Goal: Task Accomplishment & Management: Use online tool/utility

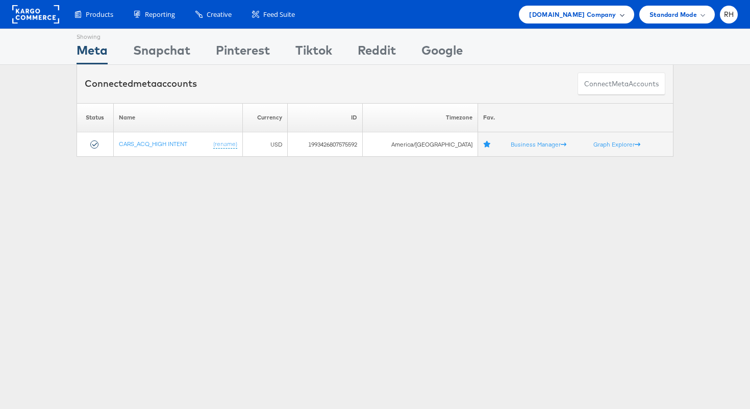
click at [563, 18] on span "Cars.com Company" at bounding box center [572, 14] width 87 height 11
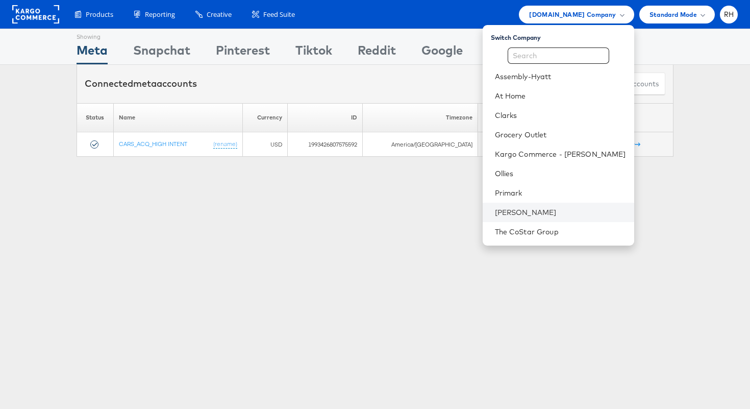
click at [550, 204] on li "[PERSON_NAME]" at bounding box center [559, 212] width 152 height 19
click at [572, 207] on link "[PERSON_NAME]" at bounding box center [560, 212] width 131 height 10
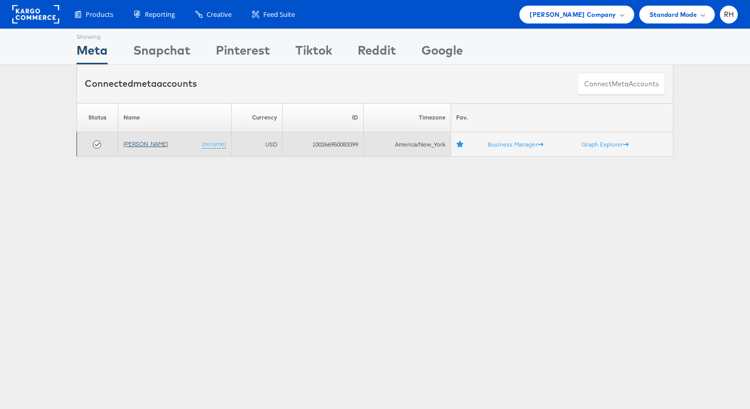
click at [140, 140] on link "[PERSON_NAME]" at bounding box center [146, 144] width 44 height 8
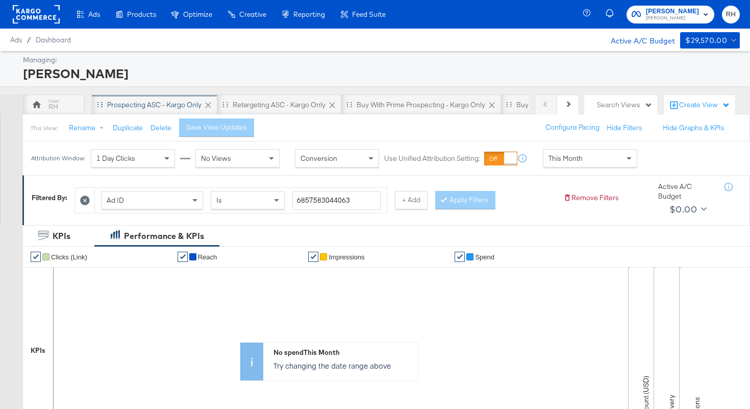
click at [128, 104] on div "Prospecting ASC - Kargo only" at bounding box center [154, 105] width 94 height 10
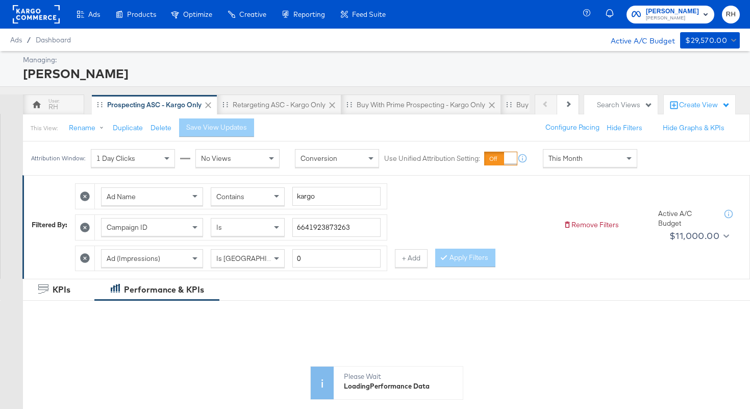
click at [562, 164] on div "This Month" at bounding box center [590, 158] width 93 height 17
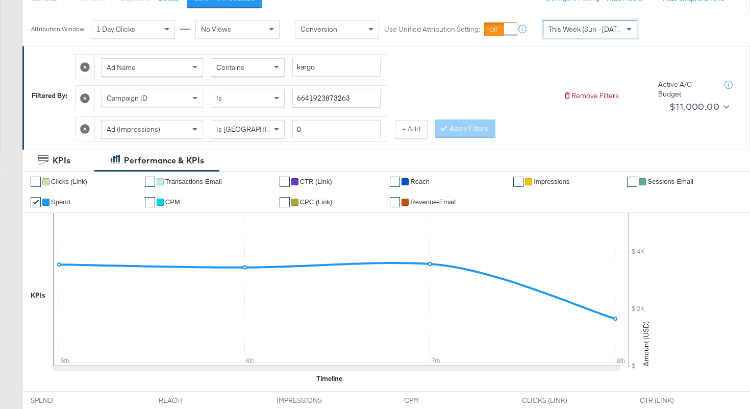
scroll to position [129, 0]
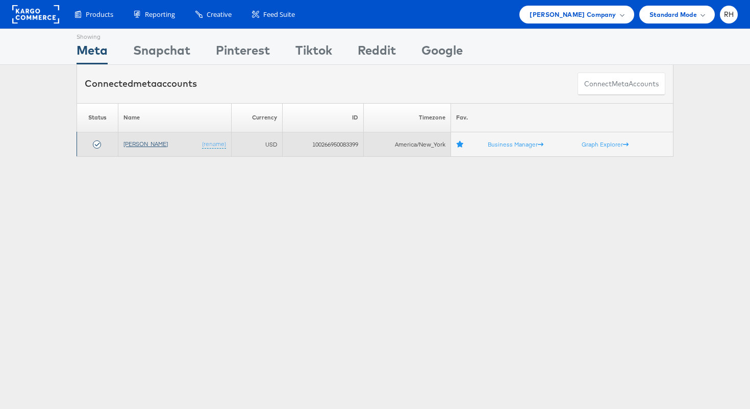
click at [137, 146] on link "[PERSON_NAME]" at bounding box center [146, 144] width 44 height 8
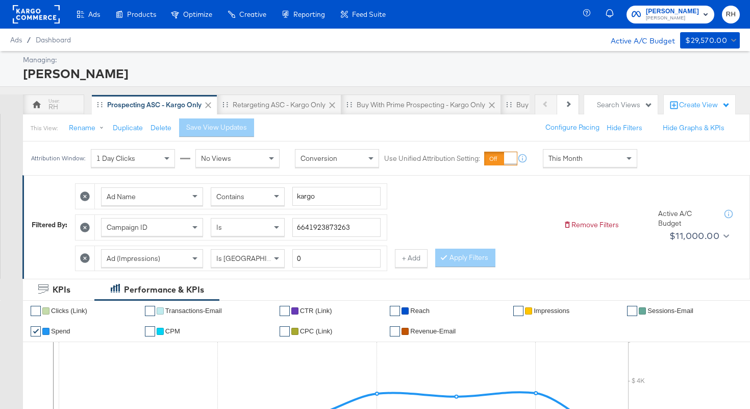
click at [581, 160] on span "This Month" at bounding box center [566, 158] width 34 height 9
click at [649, 168] on div "Start: [DATE] to End: [DATE]" at bounding box center [677, 158] width 76 height 19
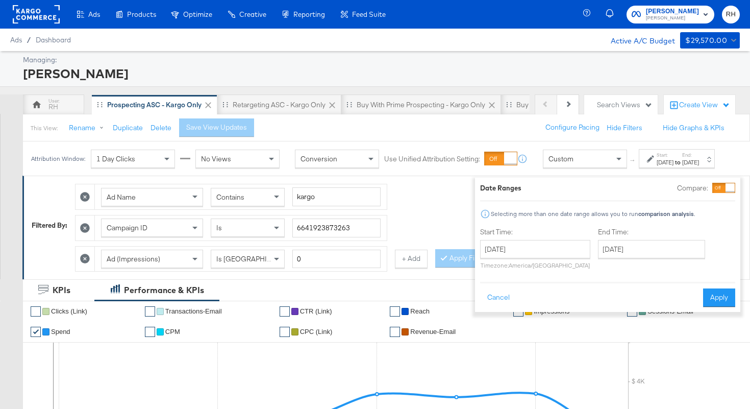
click at [497, 259] on div "[DATE] ‹ [DATE] › Su Mo Tu We Th Fr Sa 28 29 30 1 2 3 4 5 6 7 8 9 10 11 12 13 1…" at bounding box center [535, 254] width 110 height 29
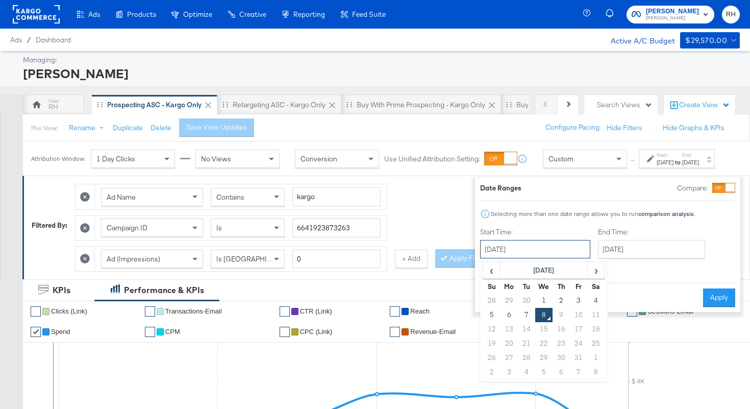
click at [505, 254] on input "[DATE]" at bounding box center [535, 249] width 110 height 18
click at [553, 301] on td "2" at bounding box center [561, 301] width 17 height 14
type input "[DATE]"
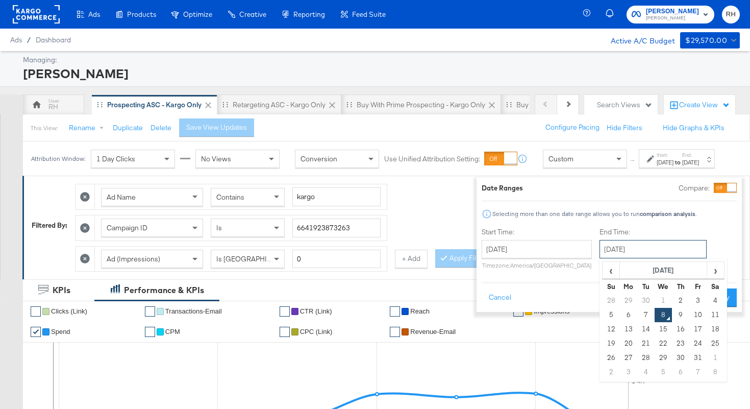
click at [609, 255] on input "[DATE]" at bounding box center [653, 249] width 107 height 18
click at [638, 309] on td "7" at bounding box center [646, 315] width 17 height 14
type input "[DATE]"
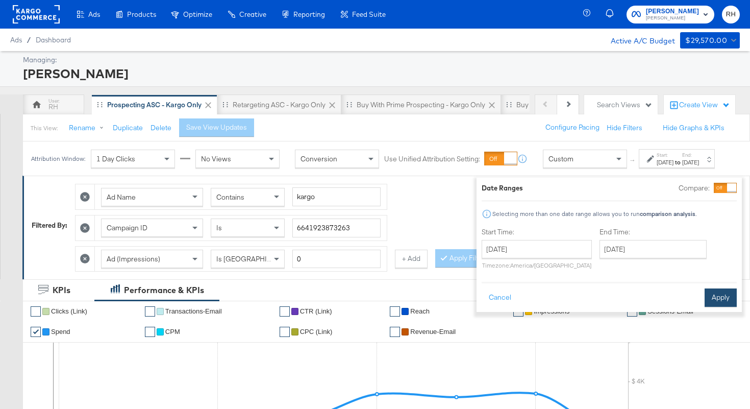
click at [712, 297] on button "Apply" at bounding box center [721, 297] width 32 height 18
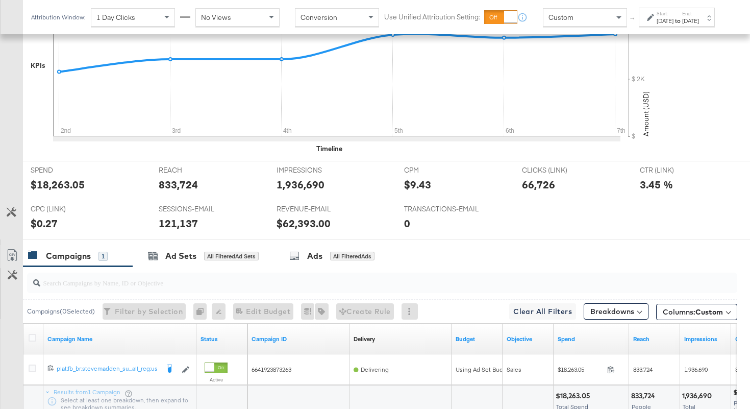
scroll to position [451, 0]
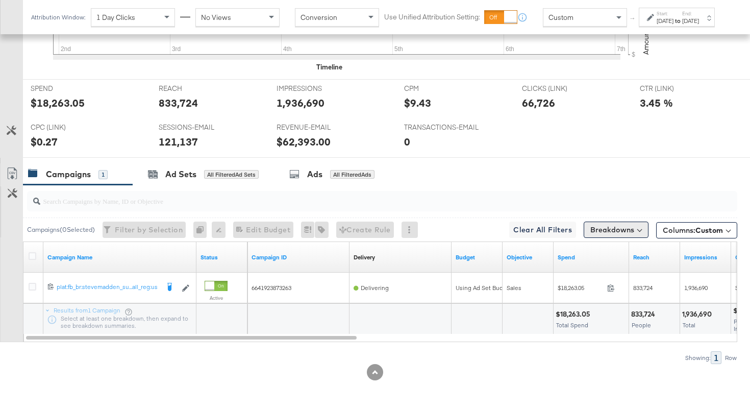
click at [626, 233] on button "Breakdowns" at bounding box center [616, 230] width 65 height 16
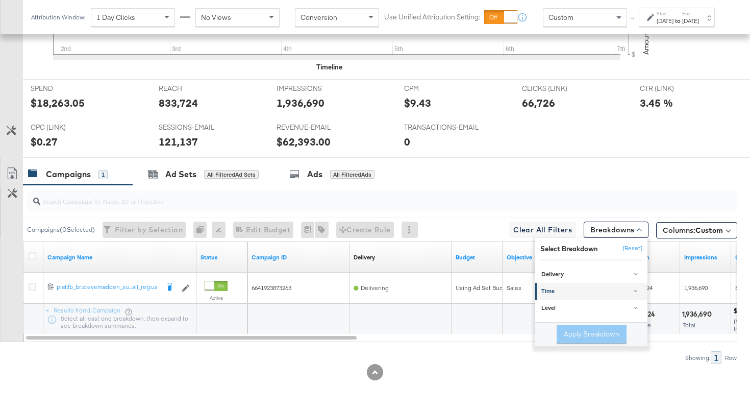
click at [561, 289] on div "Time" at bounding box center [593, 292] width 102 height 8
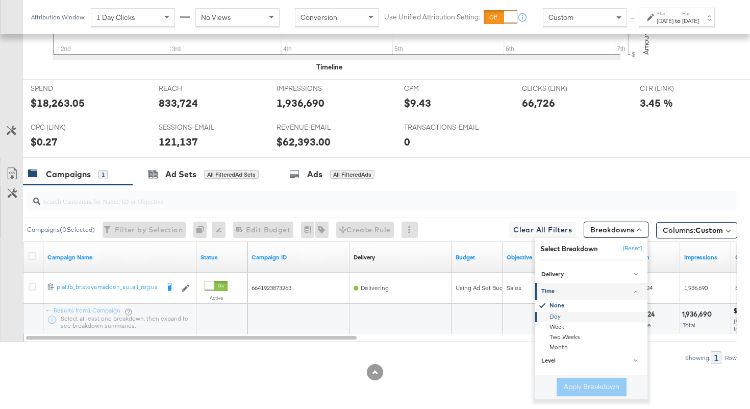
click at [554, 314] on div "Day" at bounding box center [592, 317] width 111 height 10
click at [572, 385] on button "Apply Breakdown" at bounding box center [592, 387] width 70 height 18
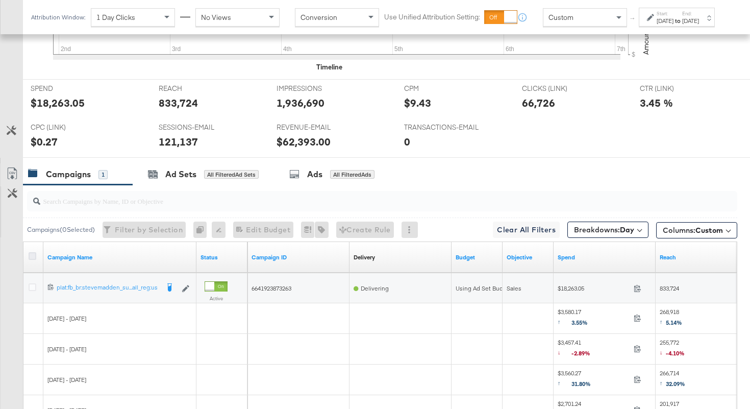
click at [32, 254] on icon at bounding box center [33, 256] width 8 height 8
click at [0, 0] on input "checkbox" at bounding box center [0, 0] width 0 height 0
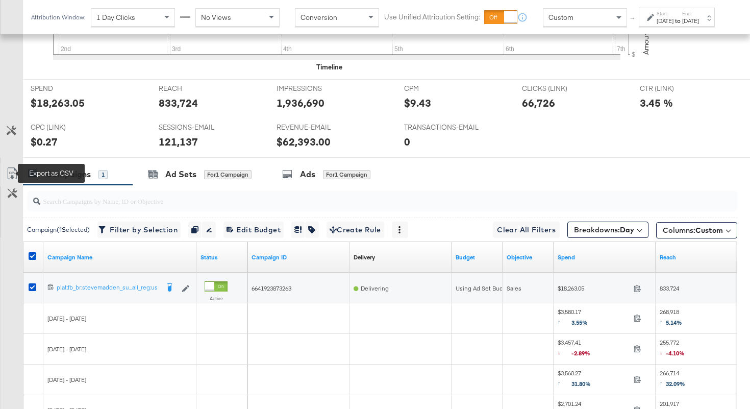
click at [12, 173] on icon at bounding box center [12, 173] width 12 height 12
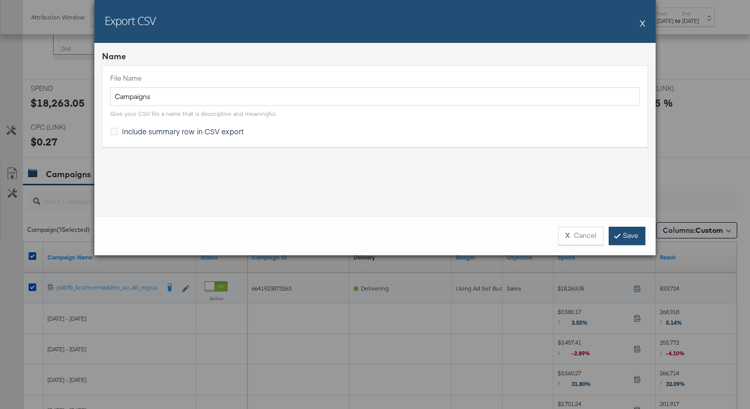
click at [618, 233] on icon at bounding box center [617, 235] width 3 height 6
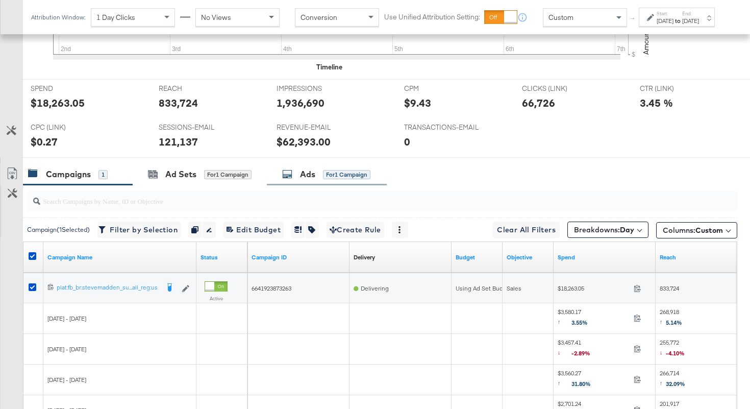
scroll to position [0, 0]
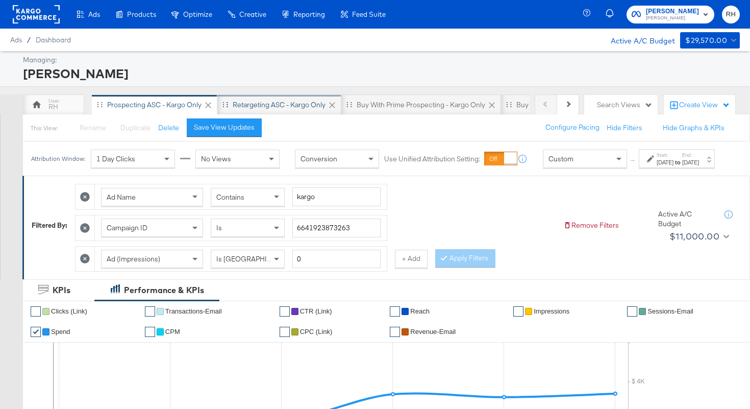
click at [303, 101] on div "Retargeting ASC - Kargo only" at bounding box center [279, 105] width 93 height 10
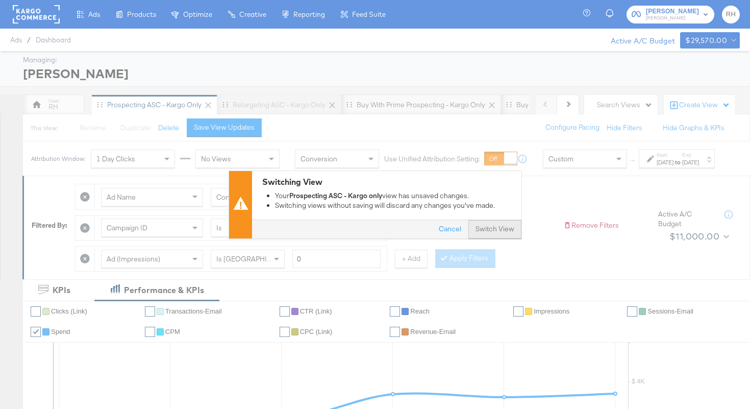
click at [506, 230] on button "Switch View" at bounding box center [495, 229] width 53 height 18
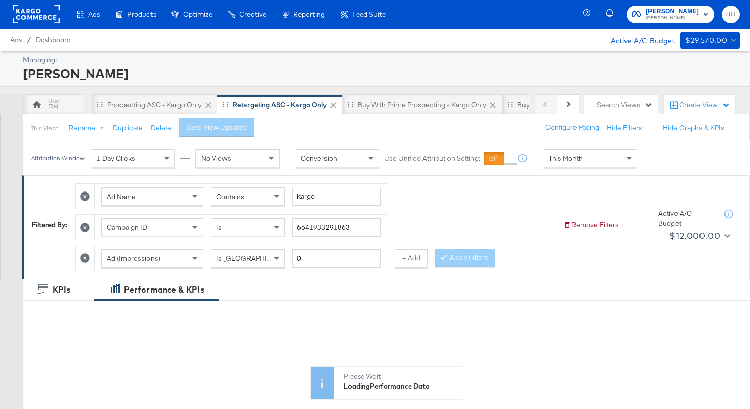
click at [574, 163] on span "This Month" at bounding box center [566, 158] width 34 height 9
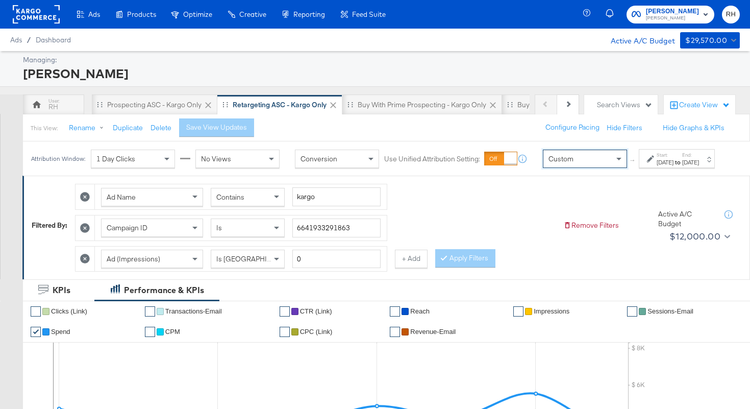
click at [657, 166] on div "[DATE]" at bounding box center [665, 162] width 17 height 8
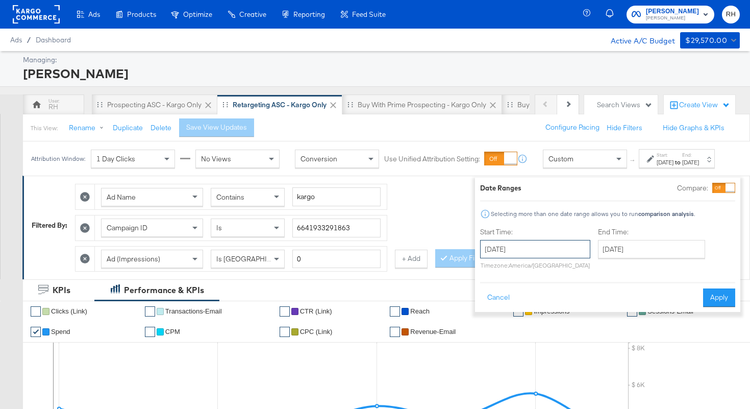
click at [511, 246] on input "[DATE]" at bounding box center [535, 249] width 110 height 18
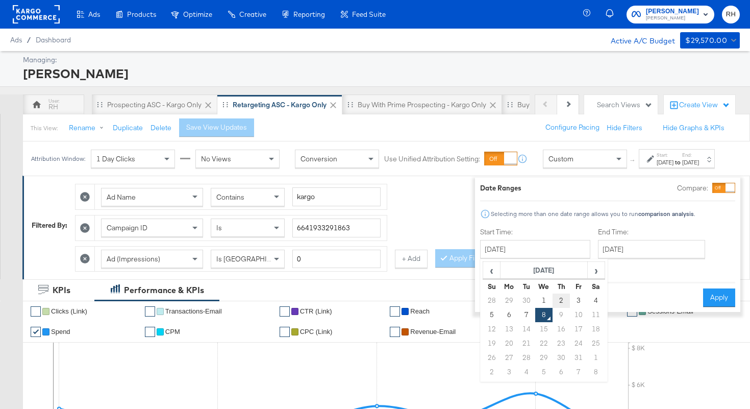
click at [553, 298] on td "2" at bounding box center [561, 301] width 17 height 14
type input "[DATE]"
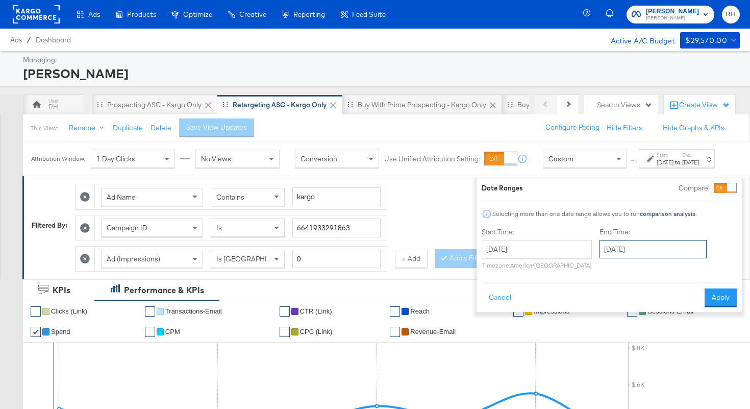
click at [605, 254] on input "[DATE]" at bounding box center [653, 249] width 107 height 18
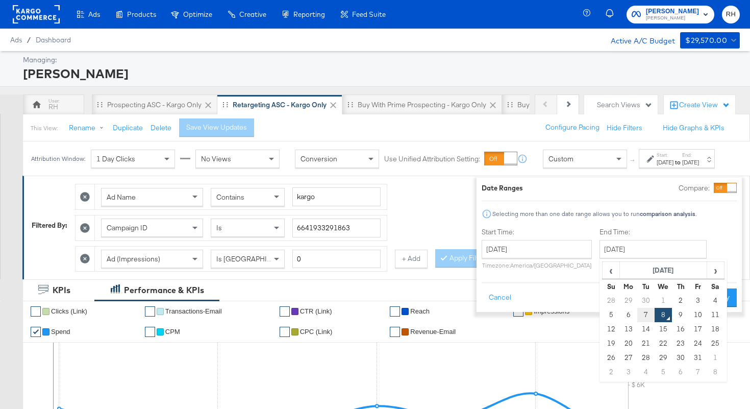
click at [638, 310] on td "7" at bounding box center [646, 315] width 17 height 14
type input "[DATE]"
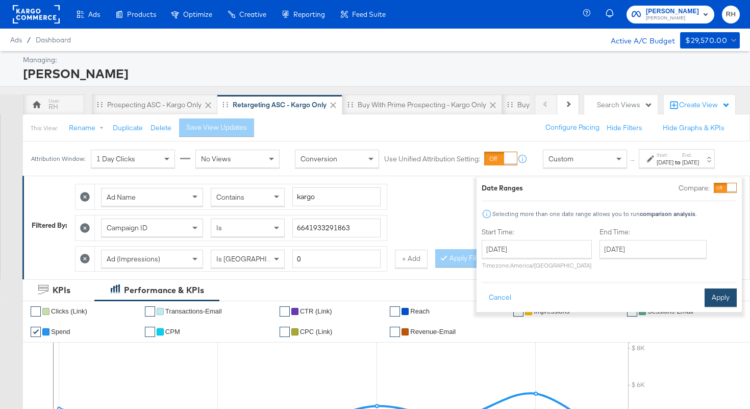
click at [720, 297] on button "Apply" at bounding box center [721, 297] width 32 height 18
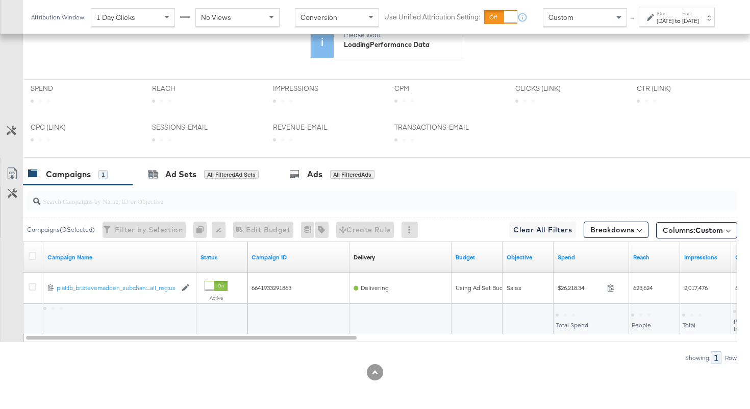
scroll to position [451, 0]
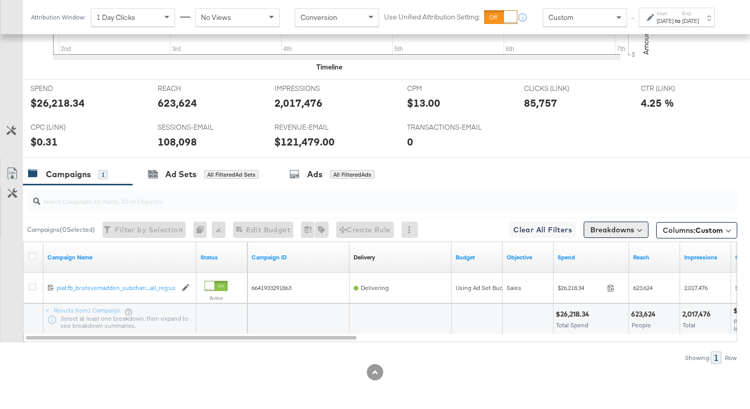
click at [599, 234] on button "Breakdowns" at bounding box center [616, 230] width 65 height 16
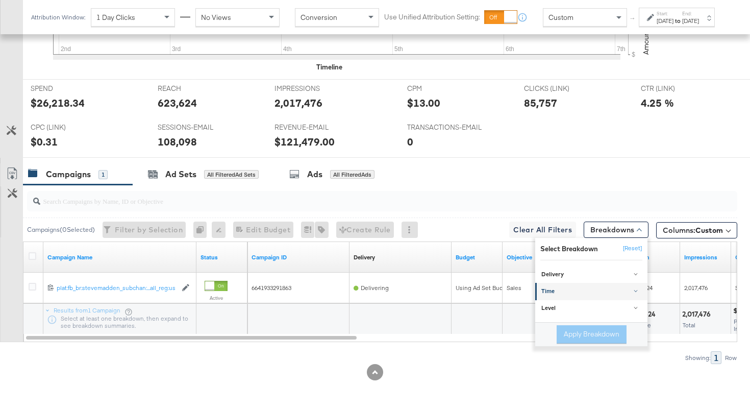
click at [556, 293] on div "Time" at bounding box center [593, 292] width 102 height 8
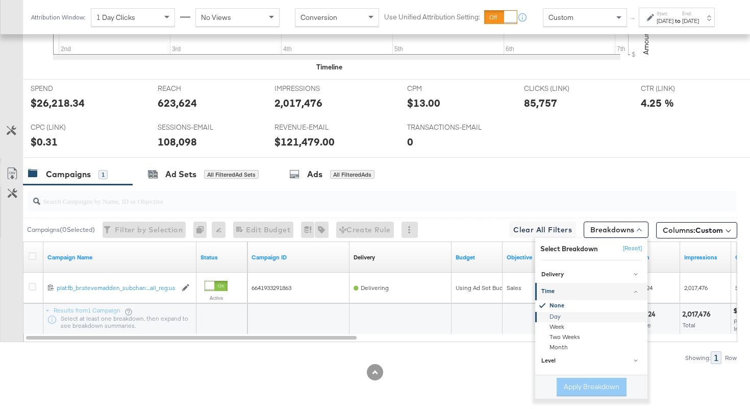
click at [561, 318] on div "Day" at bounding box center [592, 317] width 111 height 10
click at [596, 389] on button "Apply Breakdown" at bounding box center [592, 387] width 70 height 18
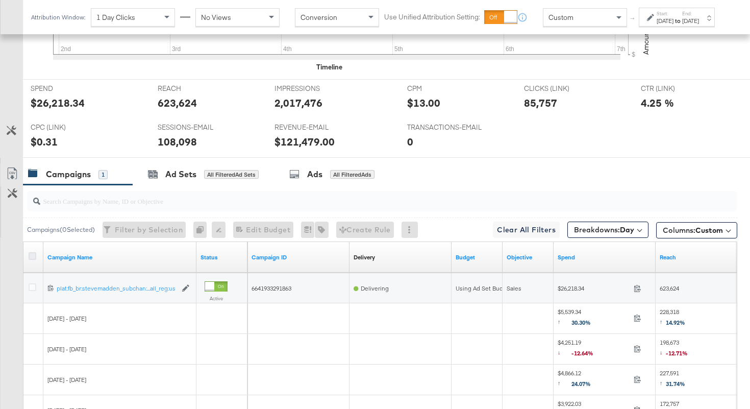
click at [30, 256] on icon at bounding box center [33, 256] width 8 height 8
click at [0, 0] on input "checkbox" at bounding box center [0, 0] width 0 height 0
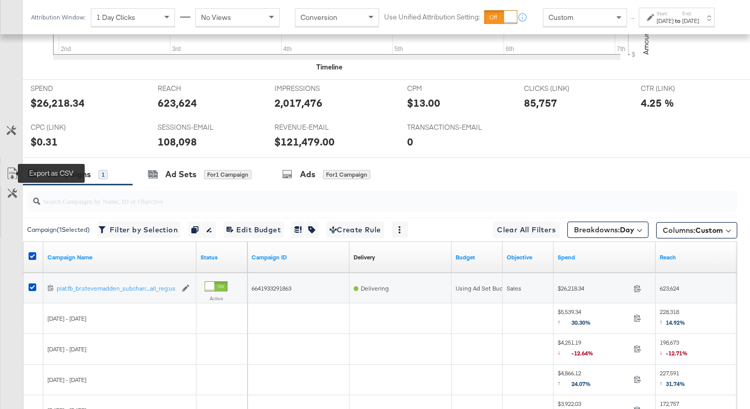
click at [17, 171] on icon at bounding box center [12, 173] width 12 height 12
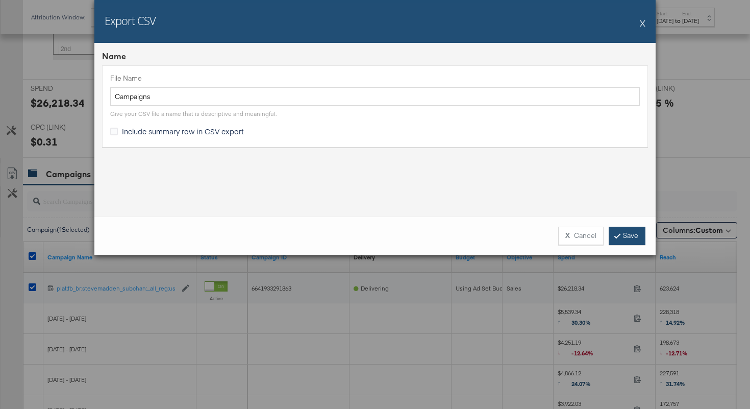
click at [622, 240] on link "Save" at bounding box center [627, 236] width 37 height 18
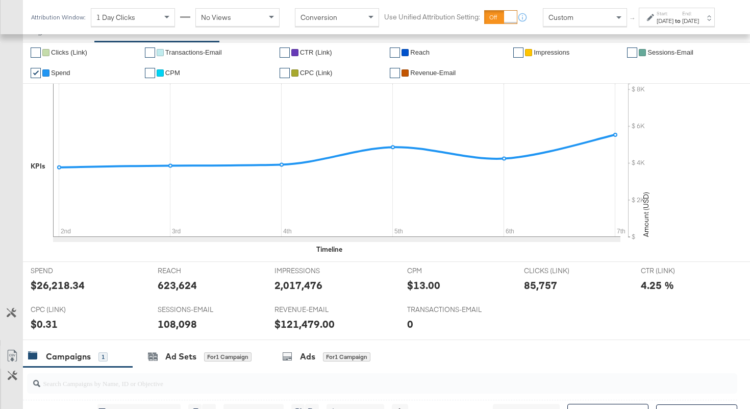
scroll to position [0, 0]
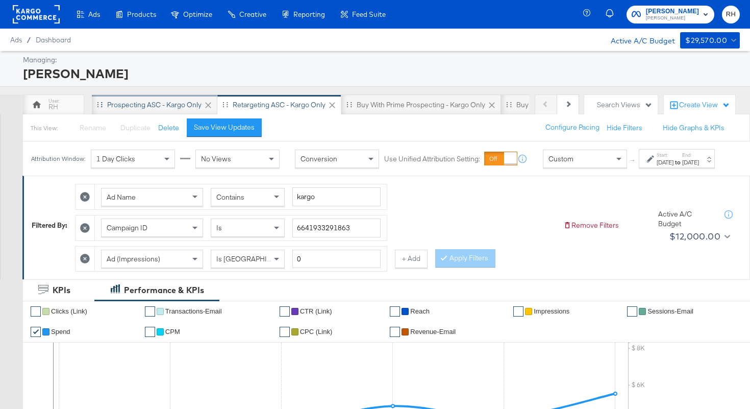
click at [143, 104] on div "Prospecting ASC - Kargo only" at bounding box center [154, 105] width 94 height 10
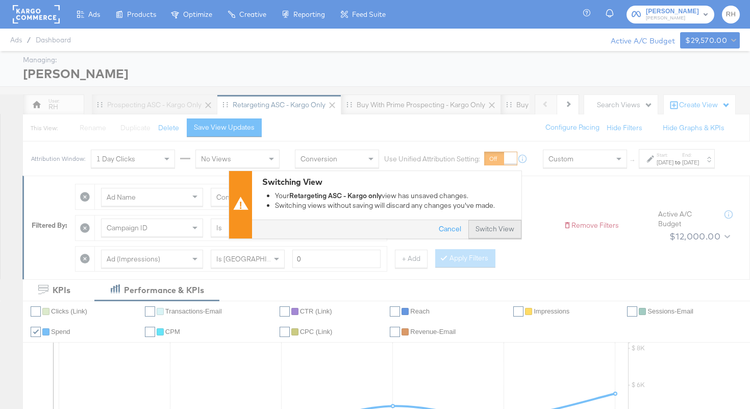
click at [476, 227] on button "Switch View" at bounding box center [495, 229] width 53 height 18
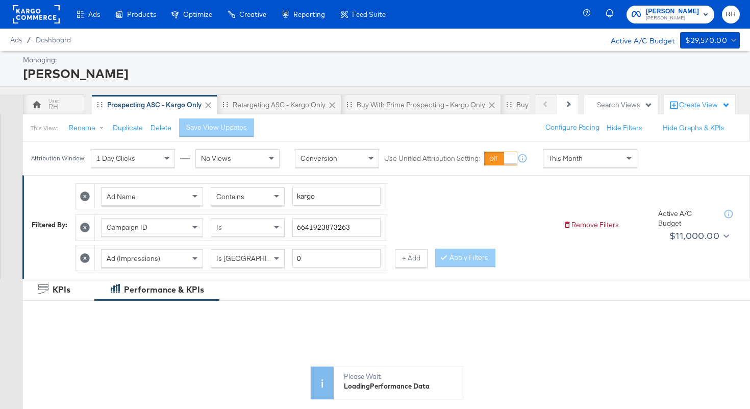
click at [551, 162] on span "This Month" at bounding box center [566, 158] width 34 height 9
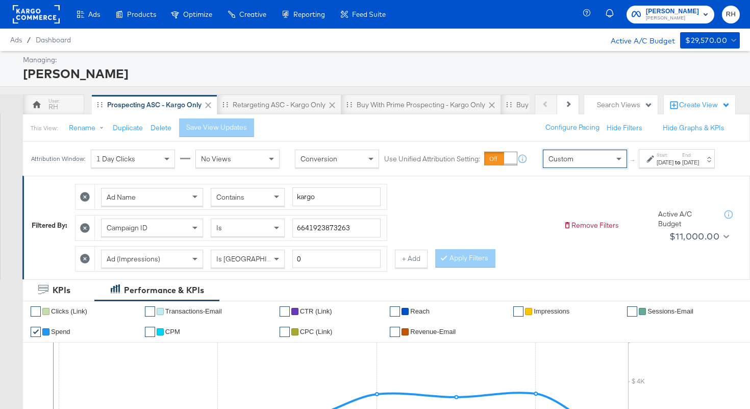
click at [657, 166] on div "[DATE]" at bounding box center [665, 162] width 17 height 8
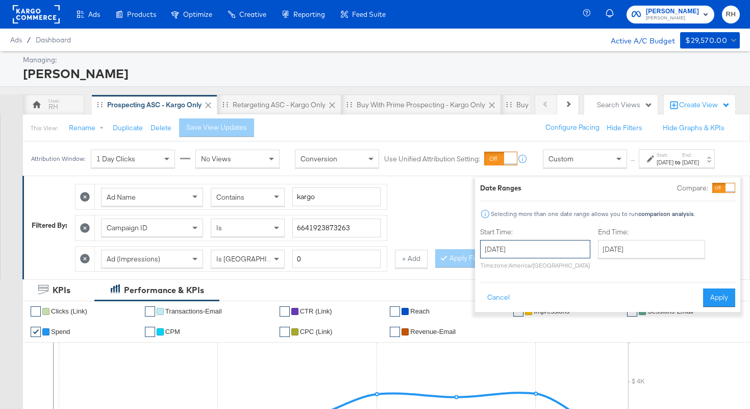
click at [536, 248] on input "[DATE]" at bounding box center [535, 249] width 110 height 18
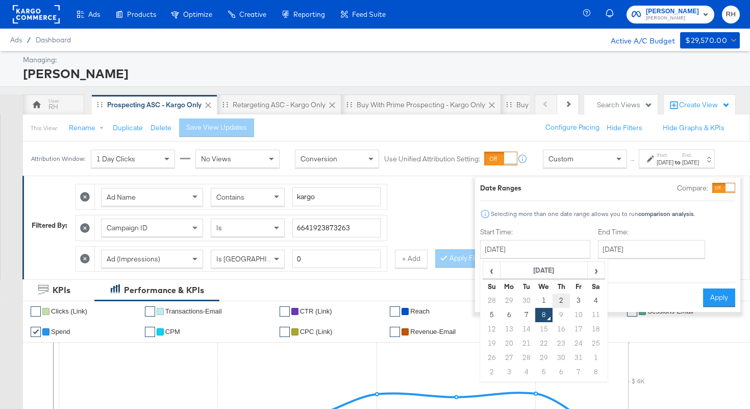
click at [553, 297] on td "2" at bounding box center [561, 301] width 17 height 14
type input "[DATE]"
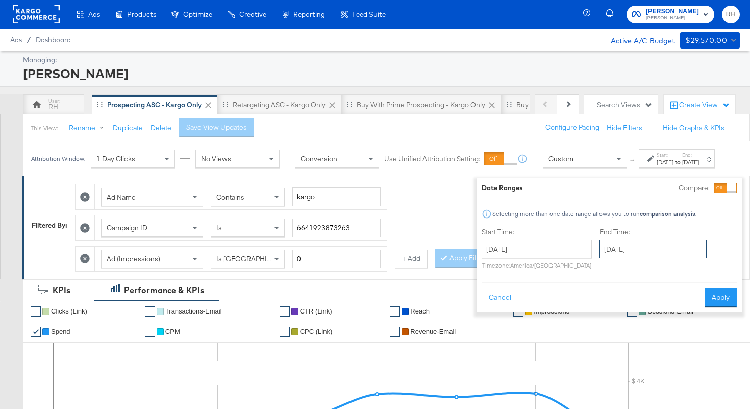
click at [600, 255] on input "[DATE]" at bounding box center [653, 249] width 107 height 18
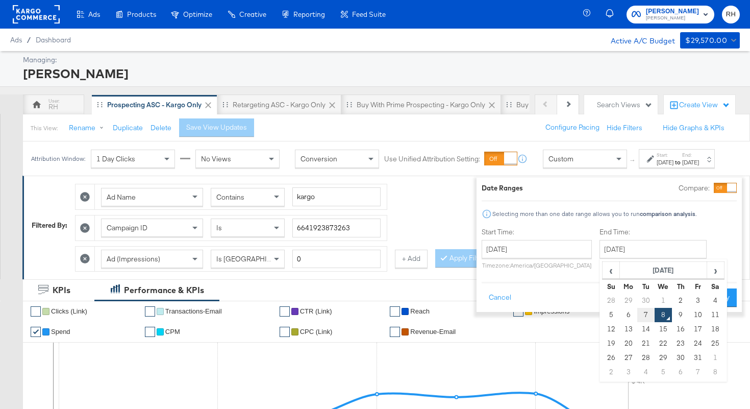
click at [638, 315] on td "7" at bounding box center [646, 315] width 17 height 14
type input "[DATE]"
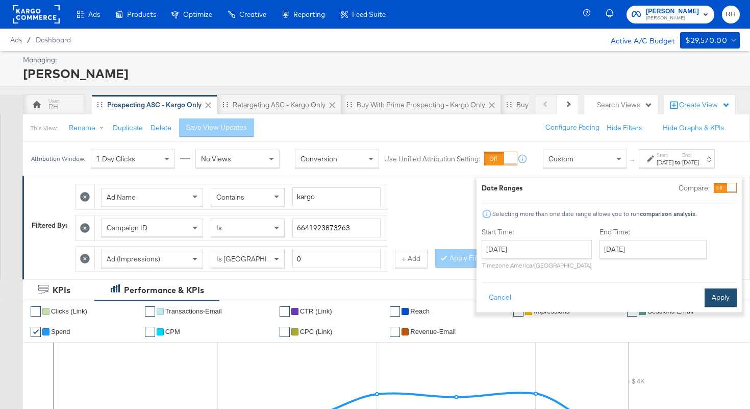
click at [708, 304] on button "Apply" at bounding box center [721, 297] width 32 height 18
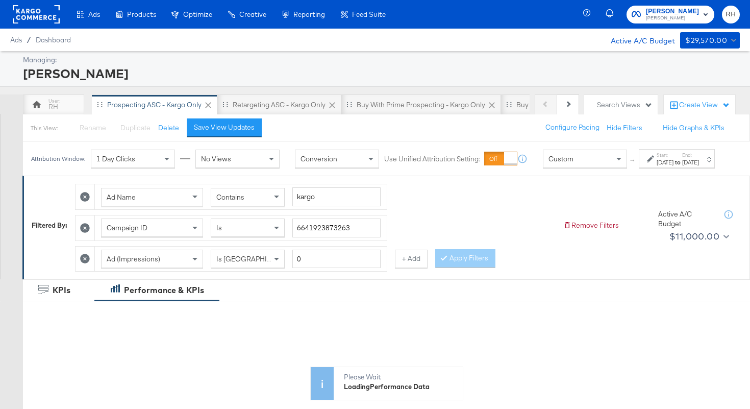
click at [269, 206] on div "Contains" at bounding box center [247, 196] width 73 height 17
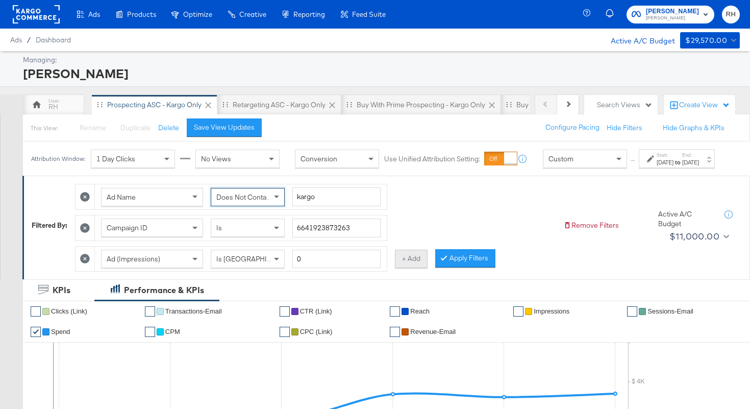
click at [409, 268] on button "+ Add" at bounding box center [411, 259] width 33 height 18
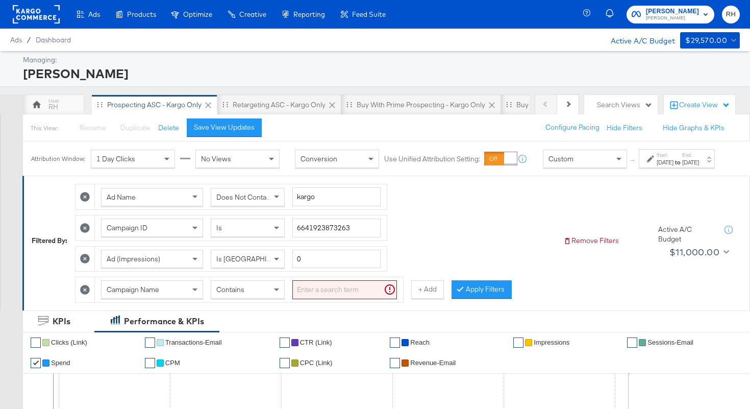
click at [100, 301] on div "Campaign Name Contains" at bounding box center [249, 289] width 308 height 25
click at [109, 298] on div "Campaign Name" at bounding box center [152, 289] width 101 height 17
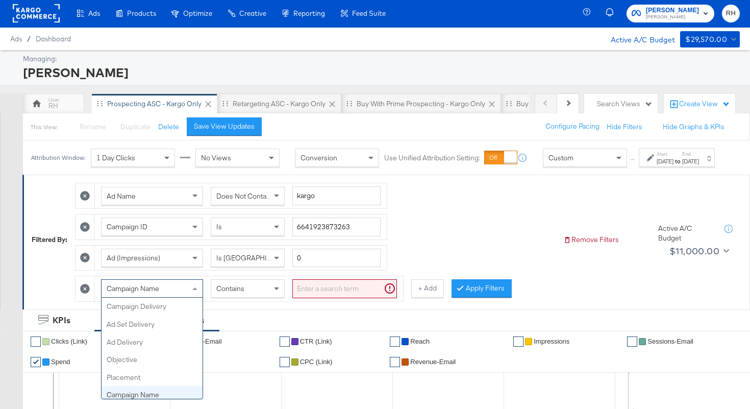
scroll to position [88, 0]
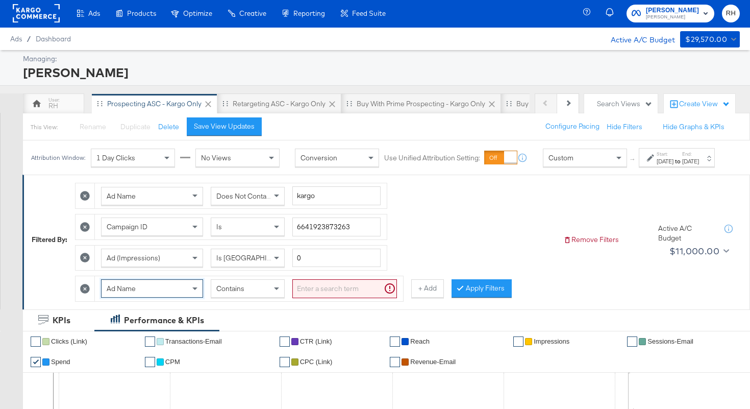
click at [307, 294] on input "search" at bounding box center [345, 288] width 105 height 19
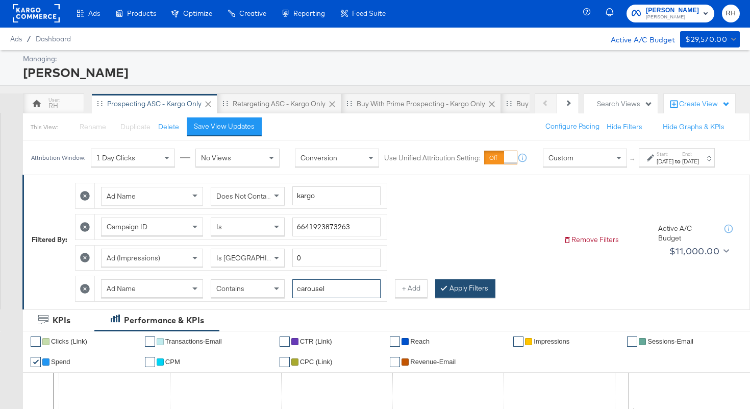
type input "carousel"
click at [452, 298] on button "Apply Filters" at bounding box center [465, 288] width 60 height 18
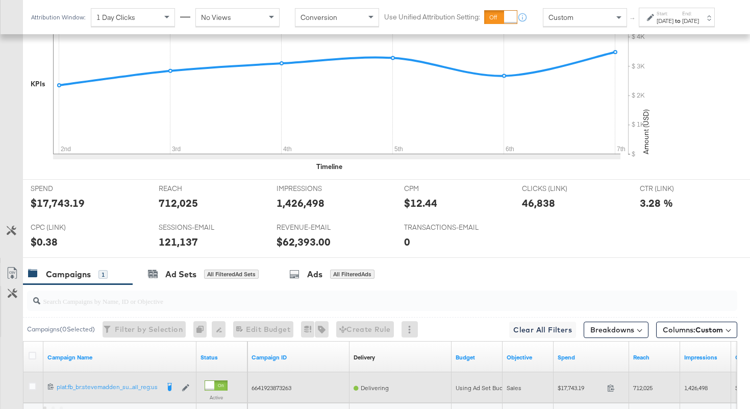
scroll to position [481, 0]
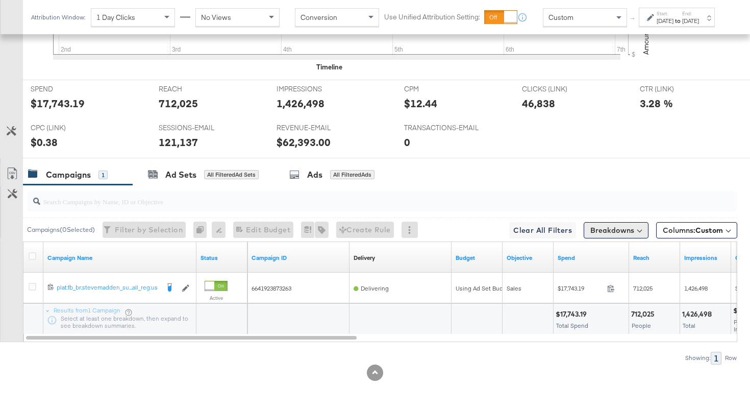
click at [606, 234] on button "Breakdowns" at bounding box center [616, 230] width 65 height 16
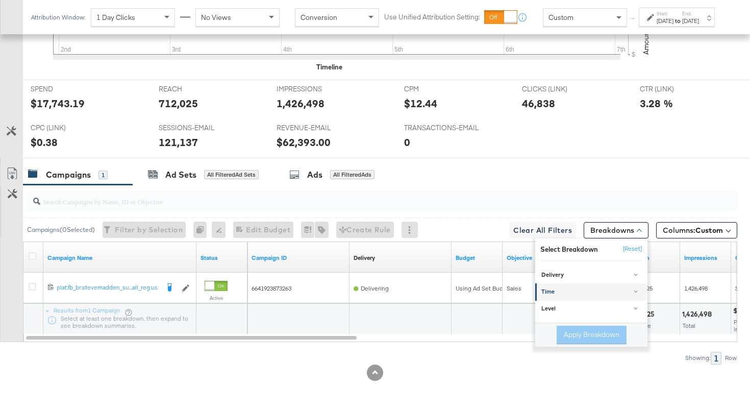
click at [586, 286] on link "Time" at bounding box center [592, 291] width 112 height 17
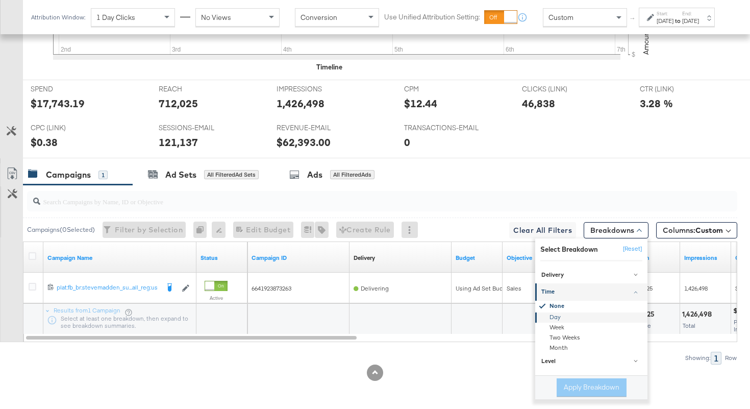
click at [567, 318] on div "Day" at bounding box center [592, 317] width 111 height 10
click at [604, 390] on button "Apply Breakdown" at bounding box center [592, 387] width 70 height 18
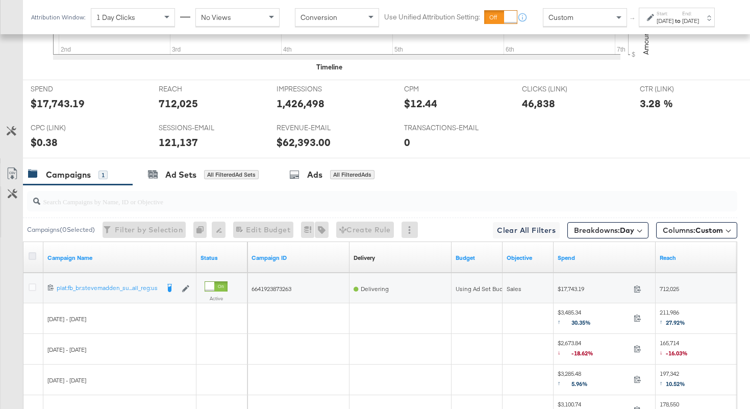
click at [31, 257] on icon at bounding box center [33, 256] width 8 height 8
click at [0, 0] on input "checkbox" at bounding box center [0, 0] width 0 height 0
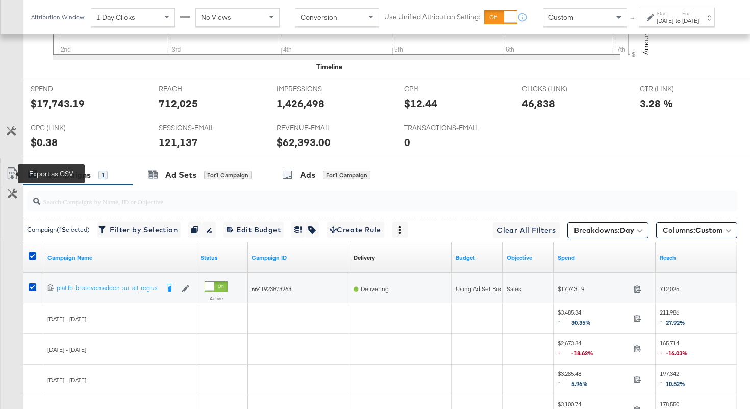
click at [12, 175] on icon at bounding box center [12, 173] width 12 height 12
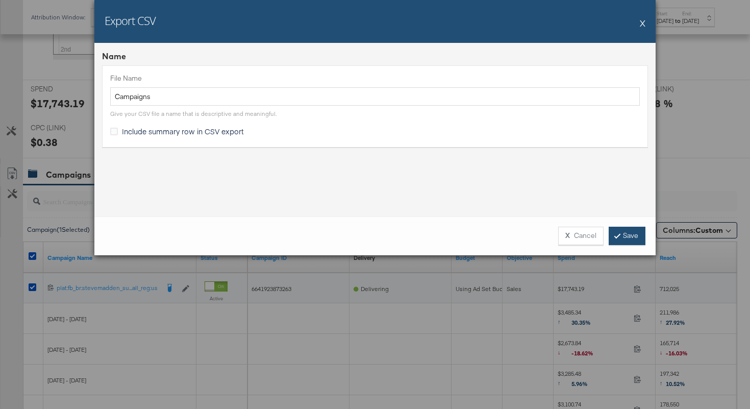
click at [629, 234] on link "Save" at bounding box center [627, 236] width 37 height 18
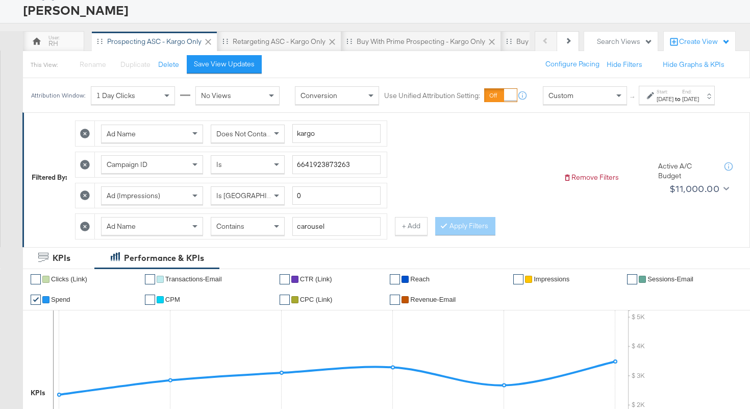
scroll to position [0, 0]
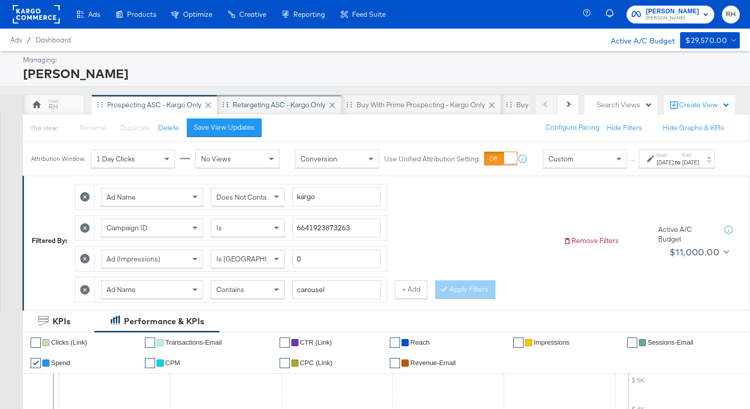
click at [282, 107] on div "Retargeting ASC - Kargo only" at bounding box center [279, 105] width 93 height 10
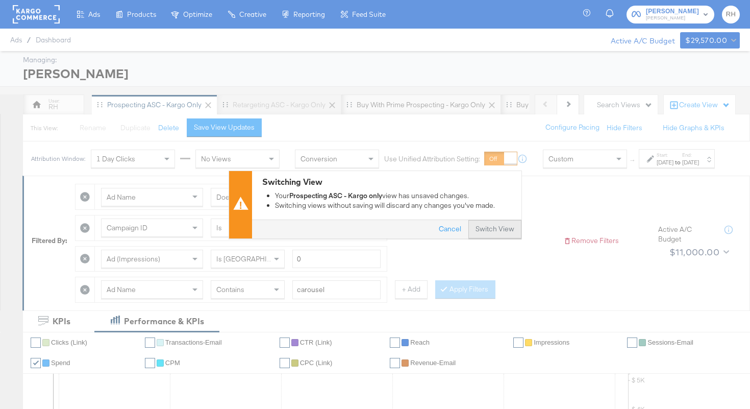
click at [479, 229] on button "Switch View" at bounding box center [495, 229] width 53 height 18
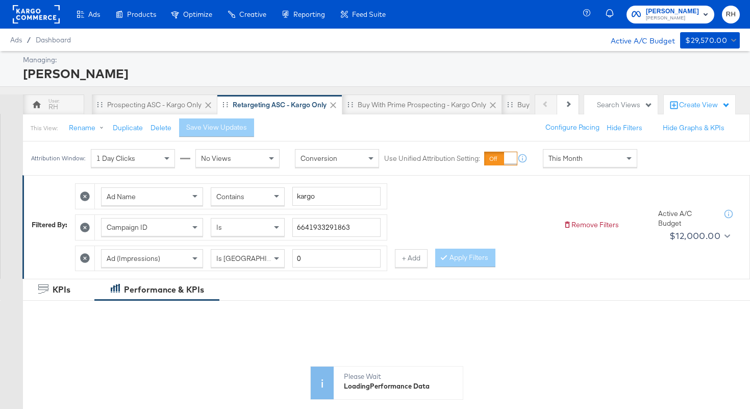
click at [248, 191] on div "Contains" at bounding box center [247, 196] width 73 height 17
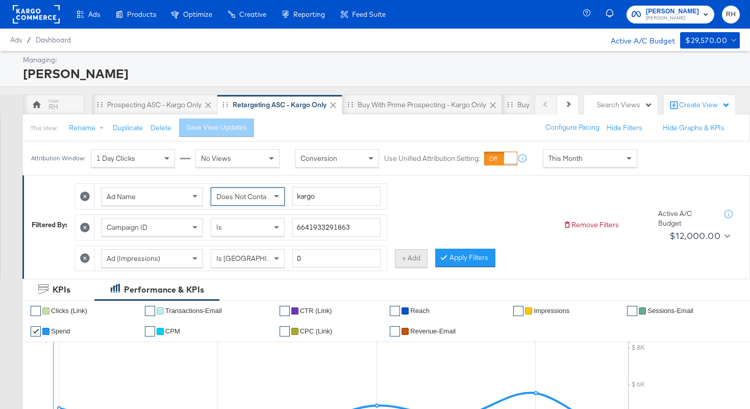
click at [417, 262] on button "+ Add" at bounding box center [411, 258] width 33 height 18
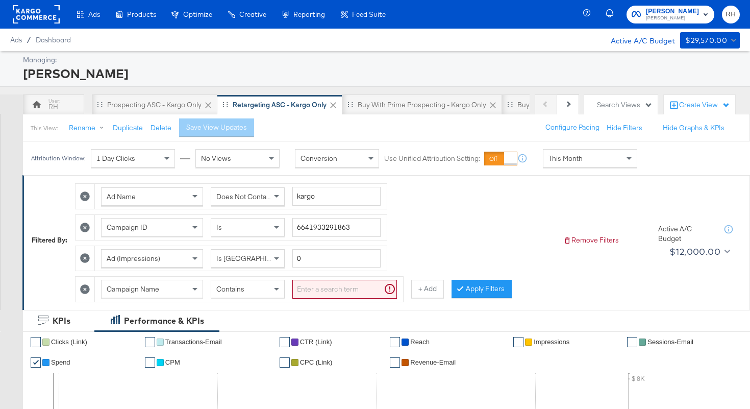
click at [106, 288] on div "Campaign Name" at bounding box center [152, 288] width 101 height 17
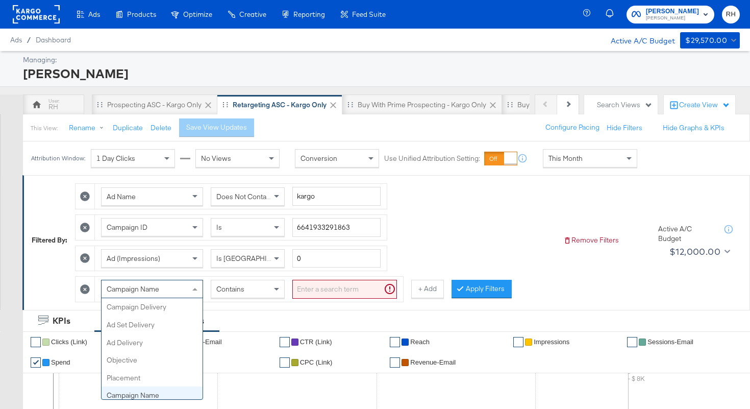
scroll to position [88, 0]
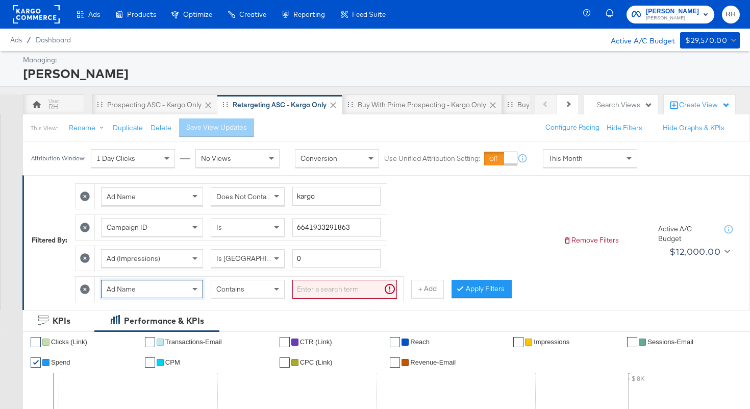
click at [345, 290] on input "search" at bounding box center [345, 289] width 105 height 19
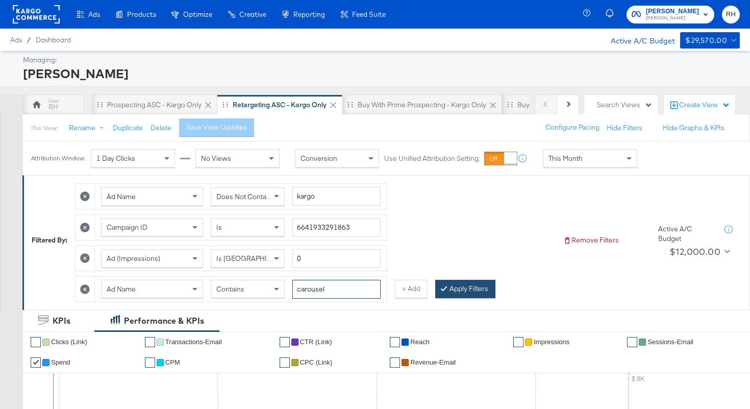
type input "carousel"
click at [459, 290] on button "Apply Filters" at bounding box center [465, 289] width 60 height 18
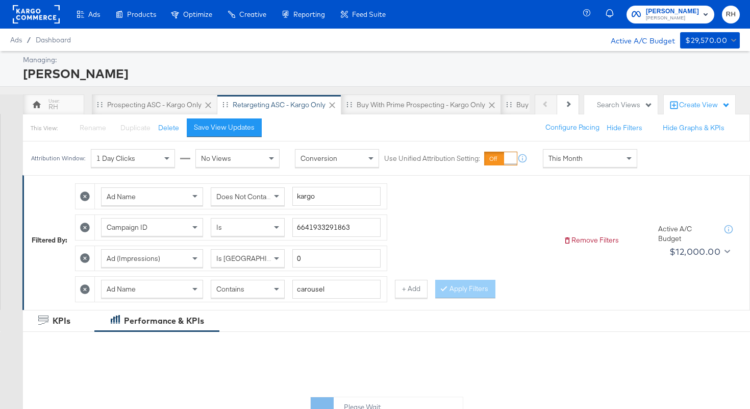
click at [557, 155] on span "This Month" at bounding box center [566, 158] width 34 height 9
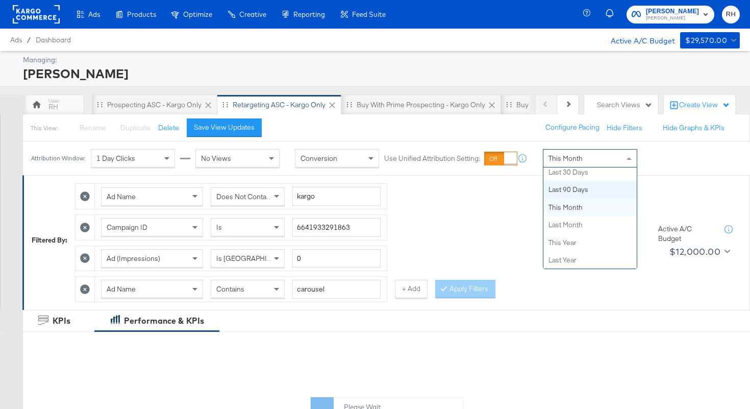
scroll to position [0, 0]
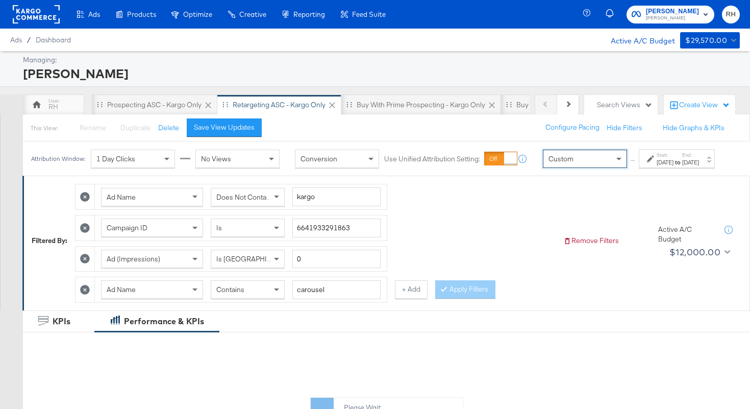
click at [657, 166] on div "[DATE]" at bounding box center [665, 162] width 17 height 8
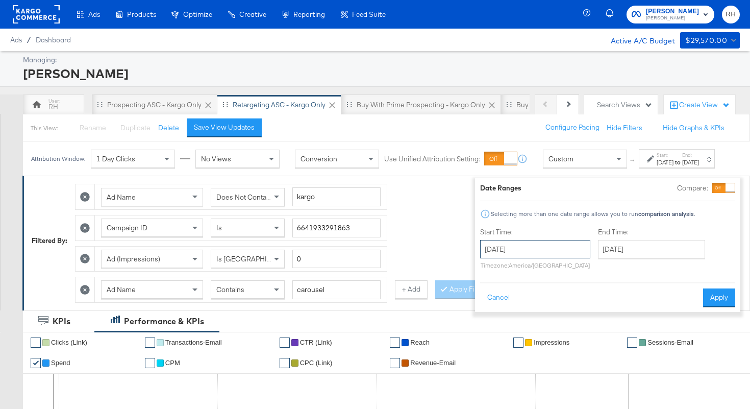
click at [532, 248] on input "[DATE]" at bounding box center [535, 249] width 110 height 18
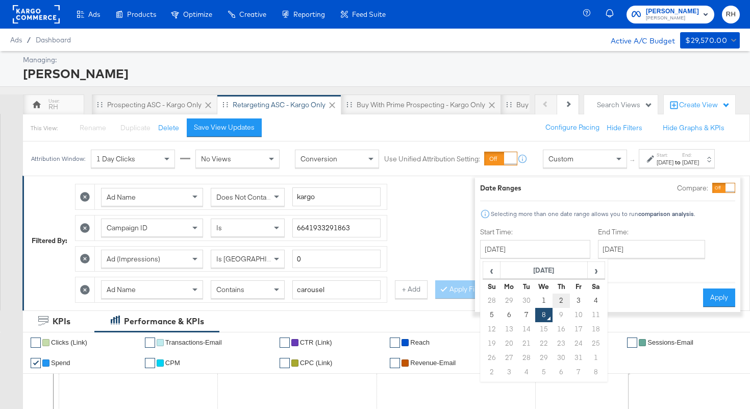
click at [553, 297] on td "2" at bounding box center [561, 301] width 17 height 14
type input "[DATE]"
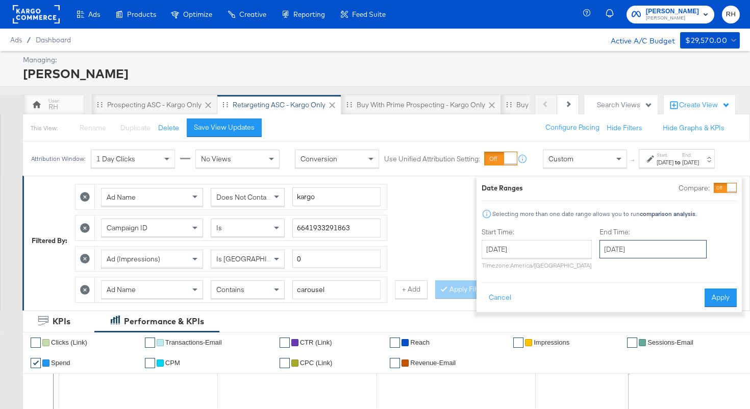
click at [604, 255] on input "[DATE]" at bounding box center [653, 249] width 107 height 18
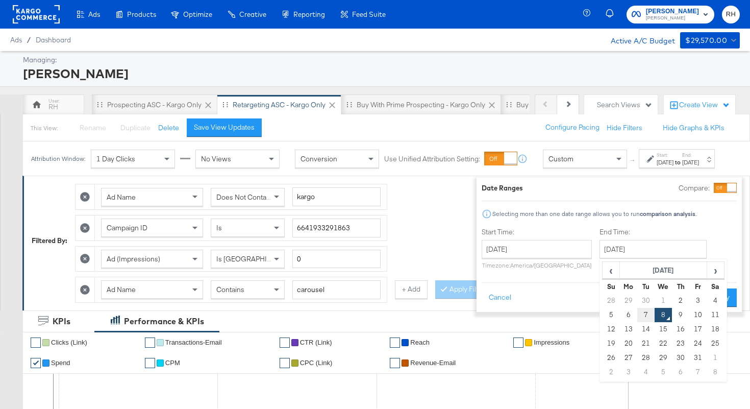
click at [638, 310] on td "7" at bounding box center [646, 315] width 17 height 14
type input "[DATE]"
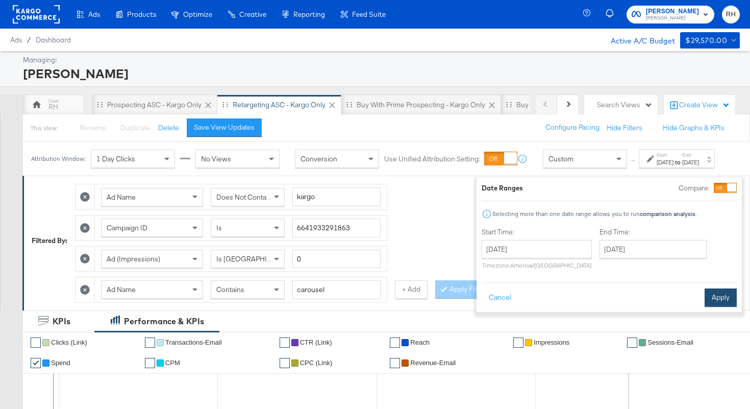
click at [713, 301] on button "Apply" at bounding box center [721, 297] width 32 height 18
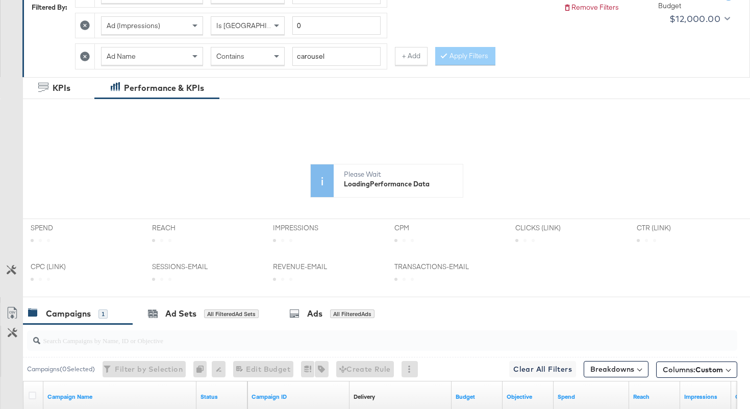
scroll to position [382, 0]
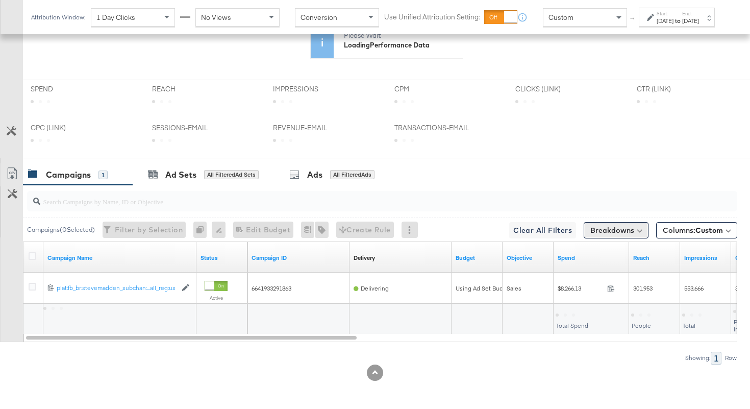
click at [615, 236] on button "Breakdowns" at bounding box center [616, 230] width 65 height 16
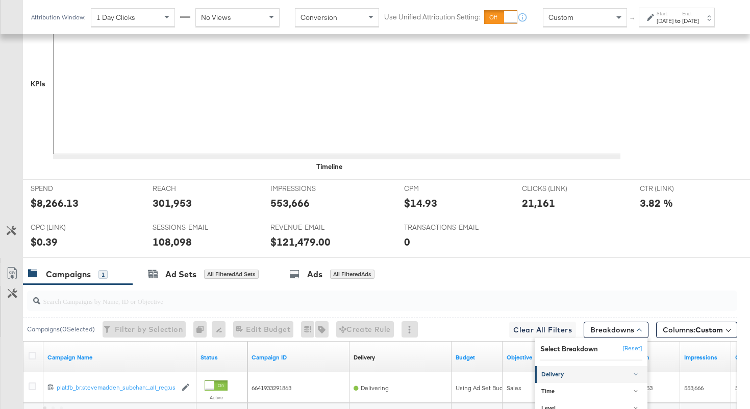
scroll to position [481, 0]
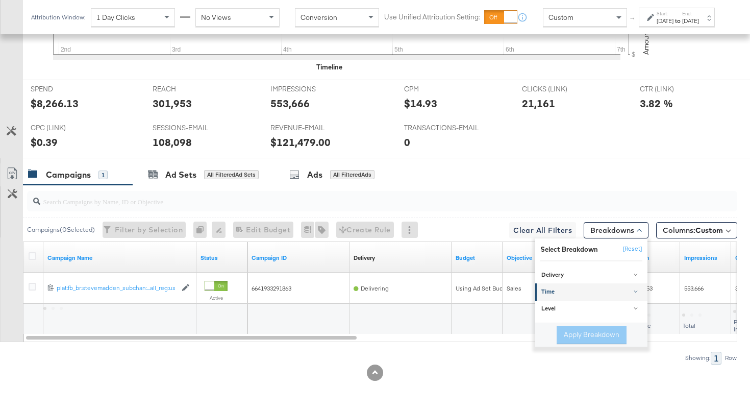
click at [576, 288] on div "Time" at bounding box center [593, 292] width 102 height 8
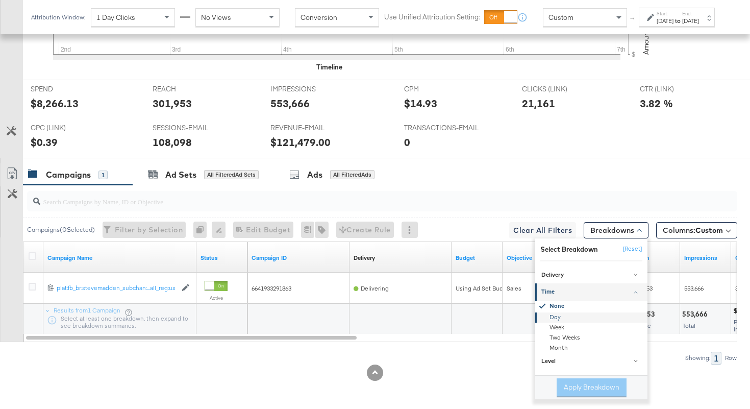
click at [568, 315] on div "Day" at bounding box center [592, 317] width 111 height 10
click at [569, 389] on button "Apply Breakdown" at bounding box center [592, 387] width 70 height 18
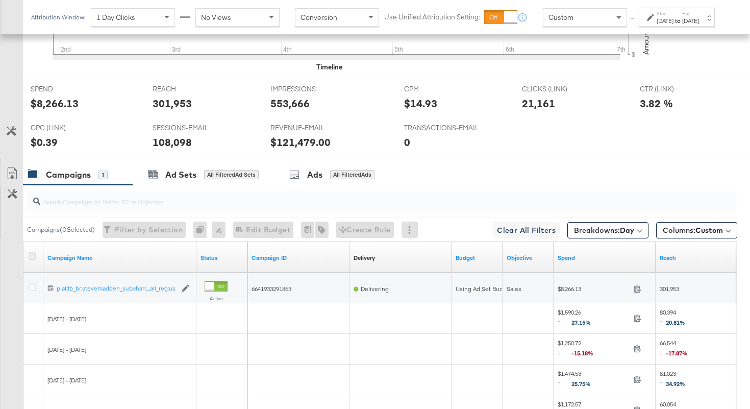
click at [35, 254] on icon at bounding box center [33, 256] width 8 height 8
click at [0, 0] on input "checkbox" at bounding box center [0, 0] width 0 height 0
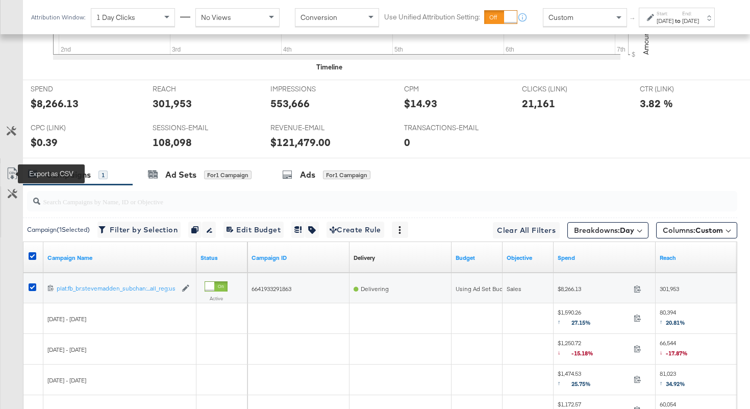
click at [11, 173] on icon at bounding box center [12, 173] width 12 height 12
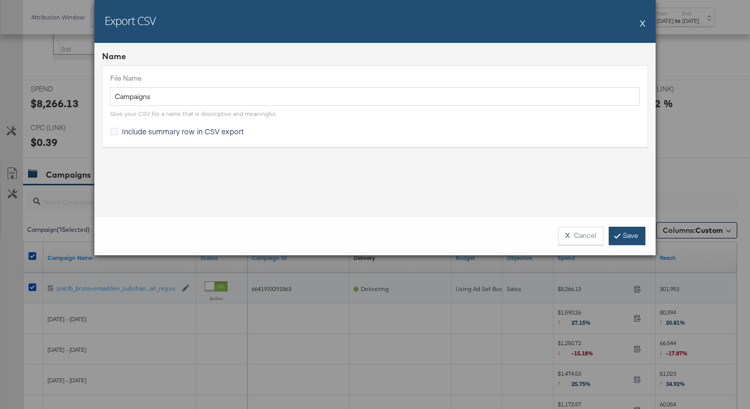
click at [645, 240] on link "Save" at bounding box center [627, 236] width 37 height 18
